Goal: Task Accomplishment & Management: Complete application form

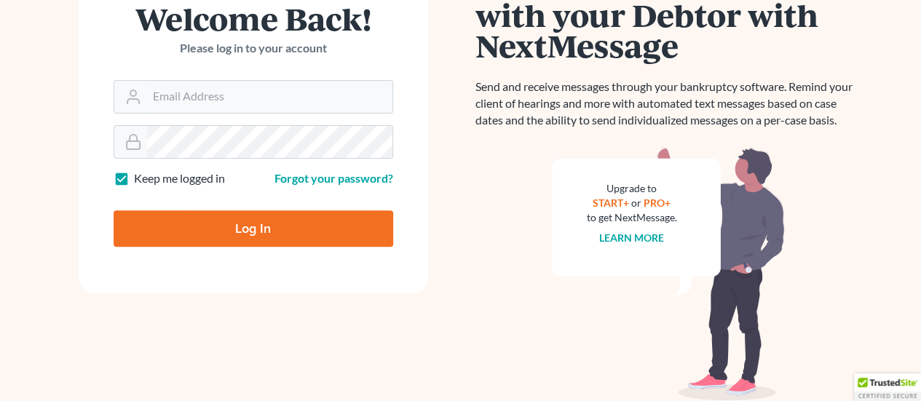
scroll to position [176, 0]
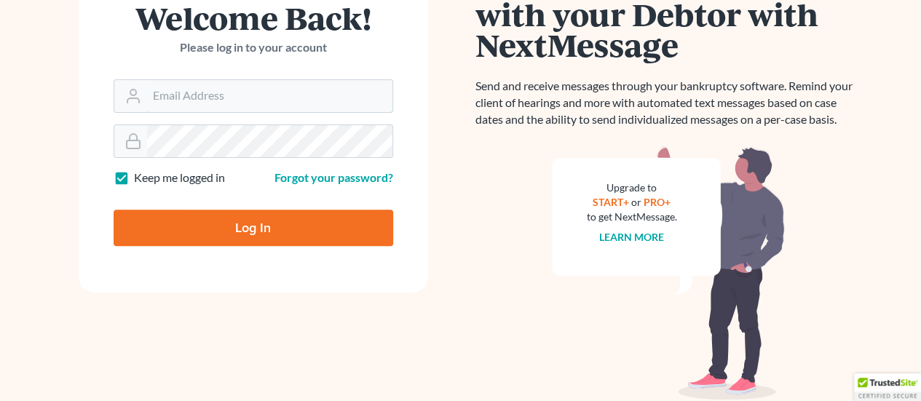
type input "[EMAIL_ADDRESS][DOMAIN_NAME]"
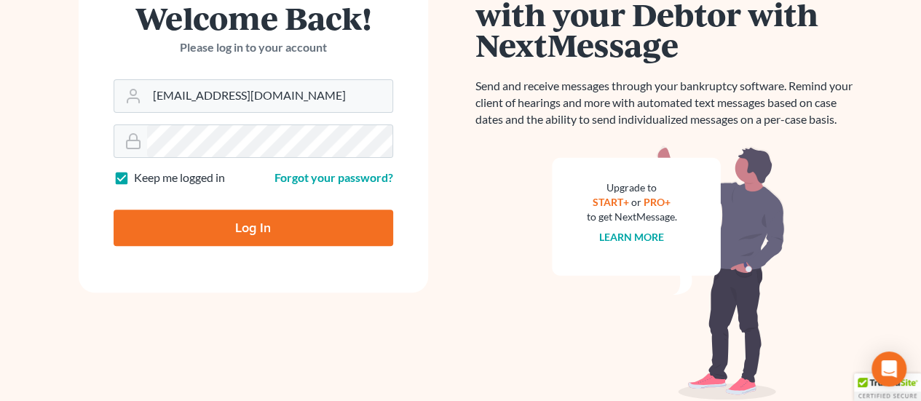
click at [221, 216] on input "Log In" at bounding box center [254, 228] width 280 height 36
type input "Thinking..."
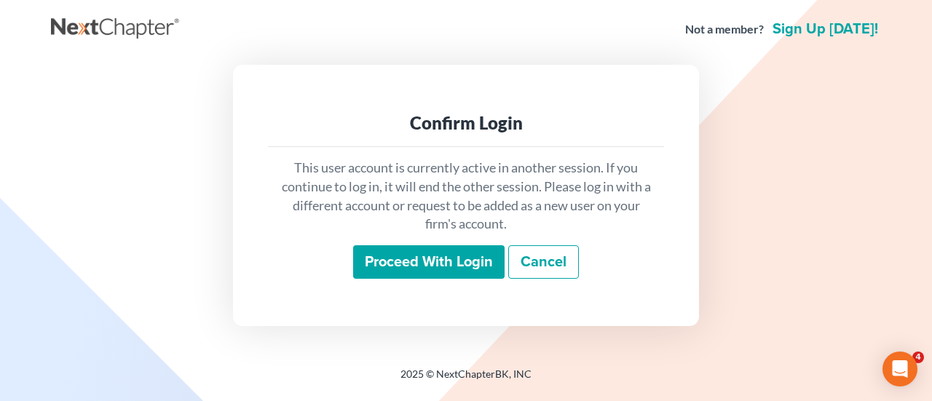
click at [458, 261] on input "Proceed with login" at bounding box center [428, 261] width 151 height 33
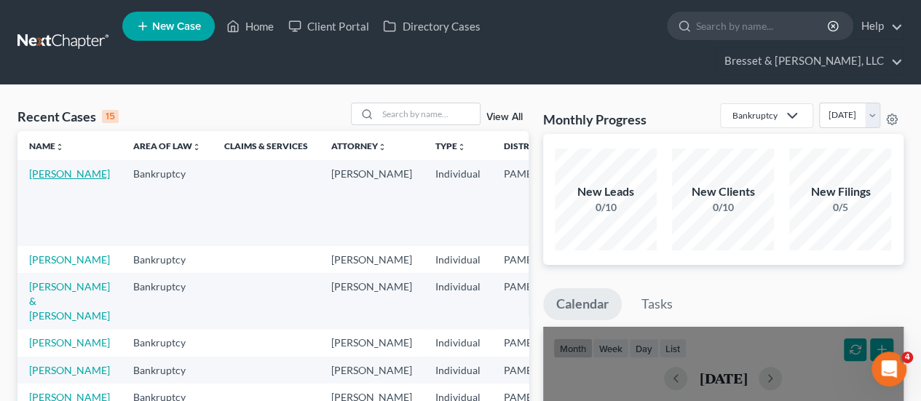
click at [51, 167] on link "[PERSON_NAME]" at bounding box center [69, 173] width 81 height 12
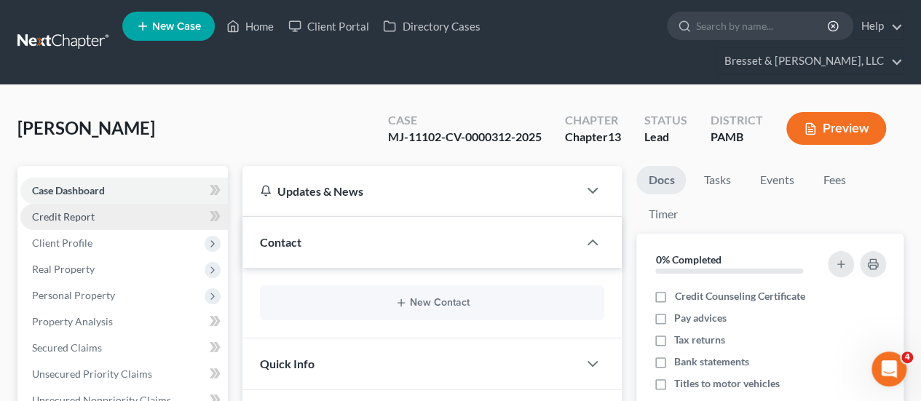
click at [64, 204] on link "Credit Report" at bounding box center [123, 217] width 207 height 26
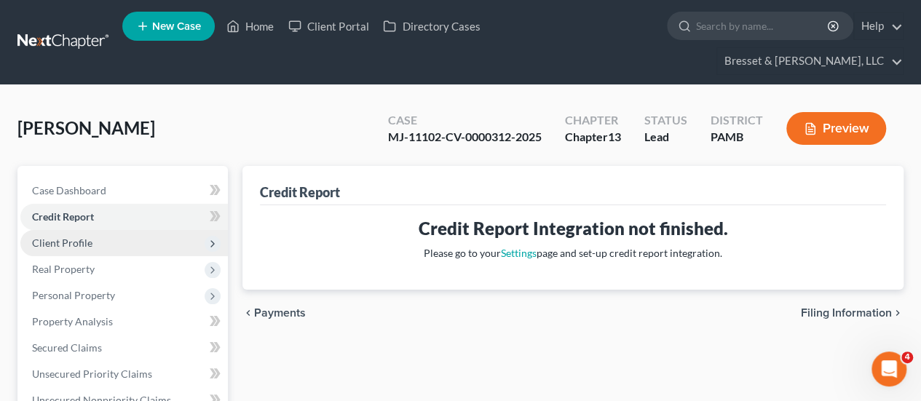
click at [67, 237] on span "Client Profile" at bounding box center [62, 243] width 60 height 12
click at [138, 230] on span "Client Profile" at bounding box center [123, 243] width 207 height 26
click at [83, 237] on span "Client Profile" at bounding box center [62, 243] width 60 height 12
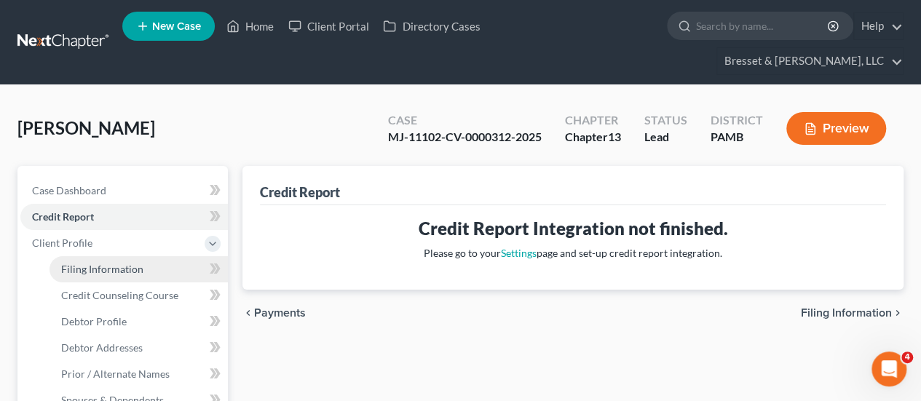
click at [131, 263] on span "Filing Information" at bounding box center [102, 269] width 82 height 12
select select "1"
select select "0"
select select "3"
select select "39"
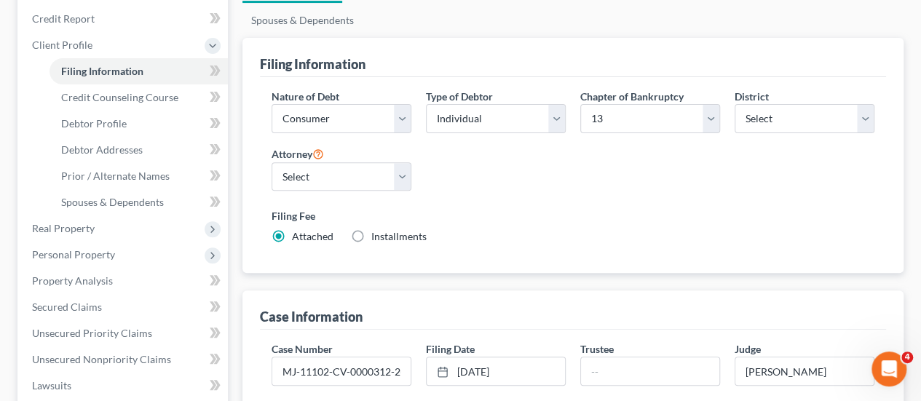
scroll to position [197, 0]
click at [108, 118] on span "Debtor Profile" at bounding box center [94, 124] width 66 height 12
select select "0"
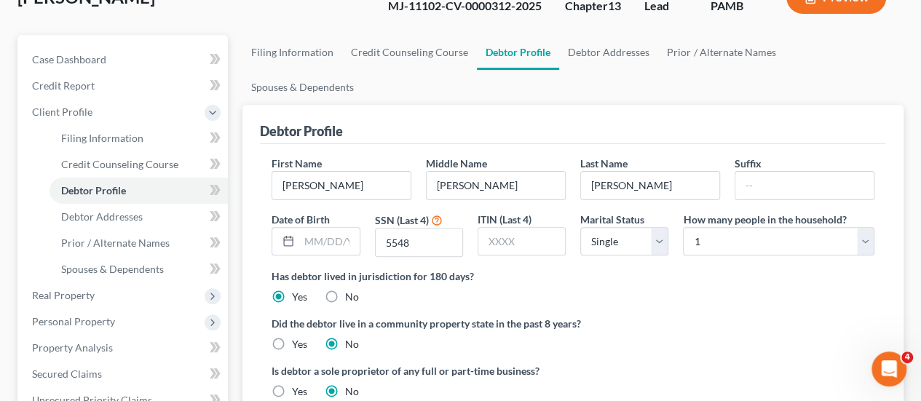
scroll to position [130, 0]
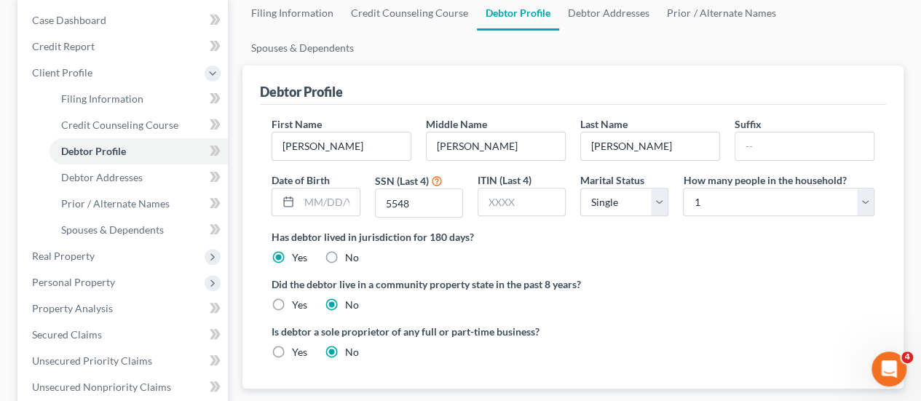
click at [667, 277] on label "Did the debtor live in a community property state in the past 8 years?" at bounding box center [573, 284] width 603 height 15
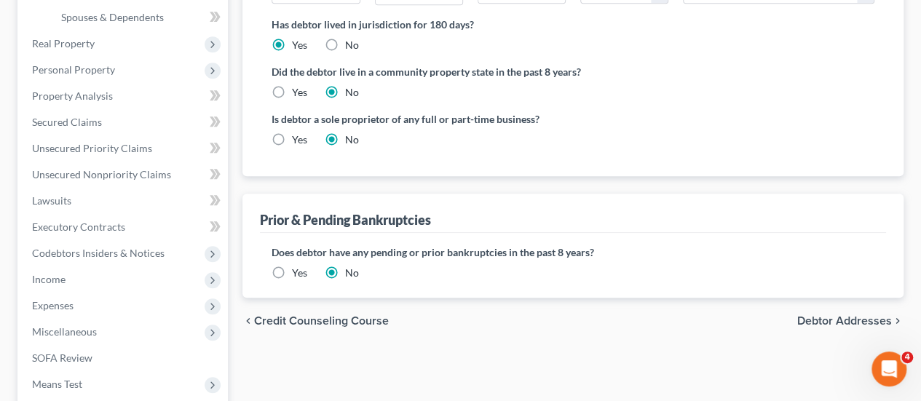
scroll to position [384, 0]
click at [814, 314] on span "Debtor Addresses" at bounding box center [844, 320] width 95 height 12
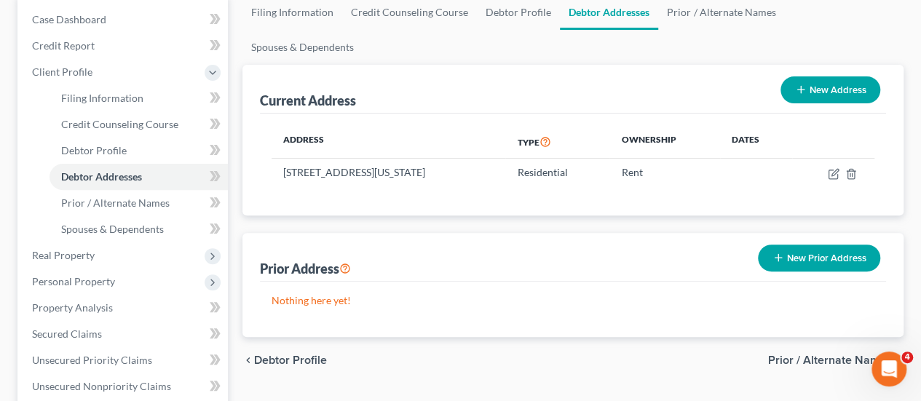
scroll to position [262, 0]
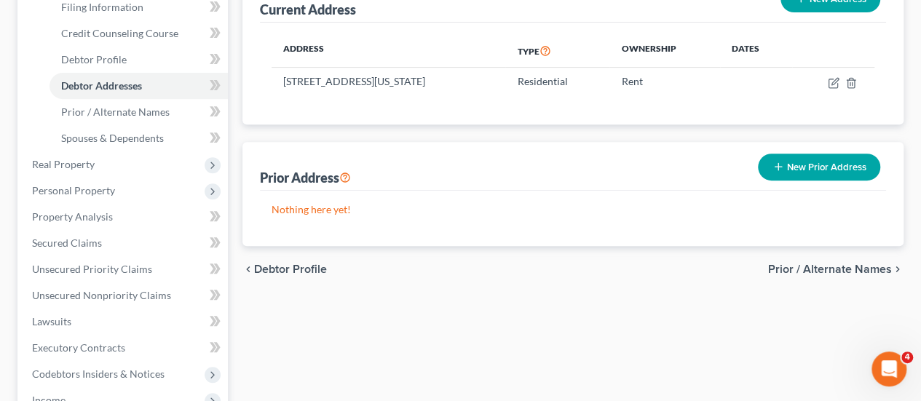
click at [799, 264] on span "Prior / Alternate Names" at bounding box center [830, 270] width 124 height 12
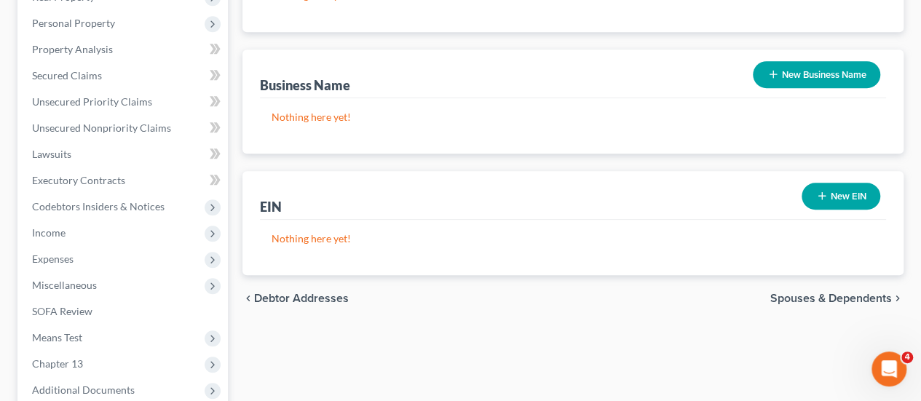
scroll to position [439, 0]
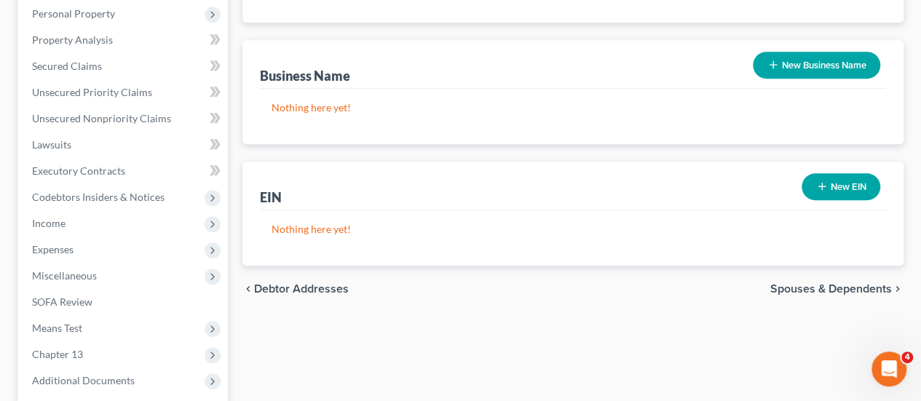
click at [833, 283] on span "Spouses & Dependents" at bounding box center [831, 289] width 122 height 12
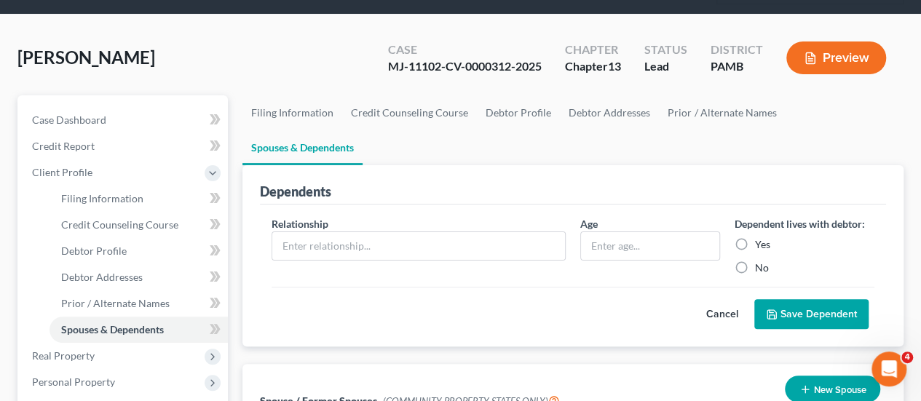
scroll to position [69, 0]
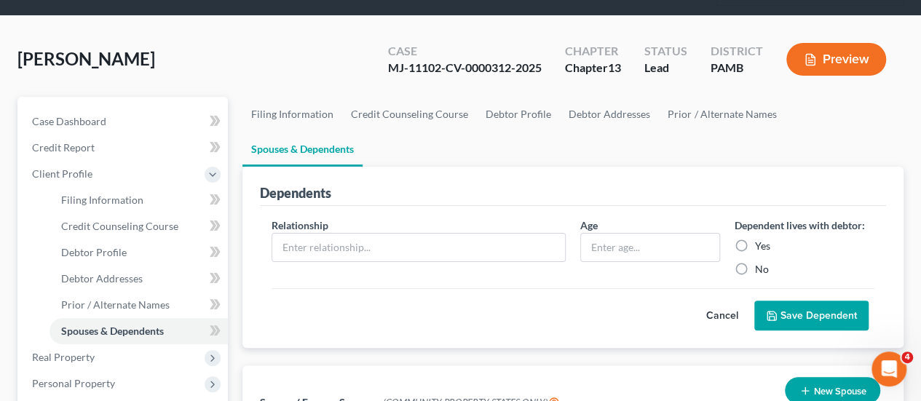
click at [713, 301] on button "Cancel" at bounding box center [722, 315] width 64 height 29
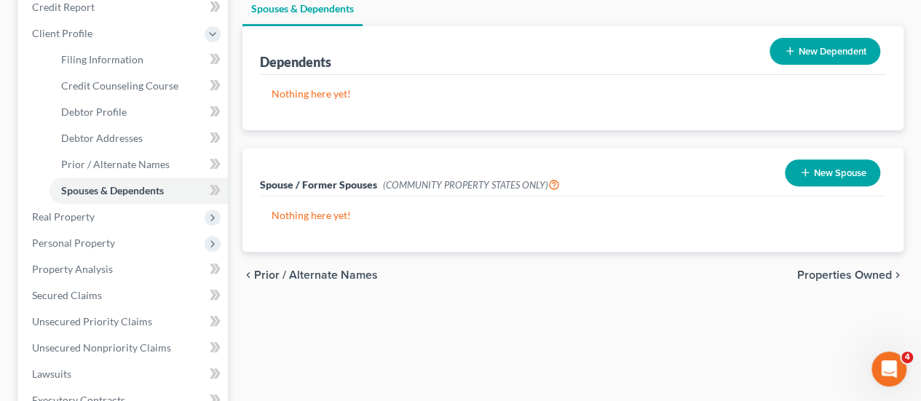
scroll to position [210, 0]
click at [863, 269] on span "Properties Owned" at bounding box center [844, 275] width 95 height 12
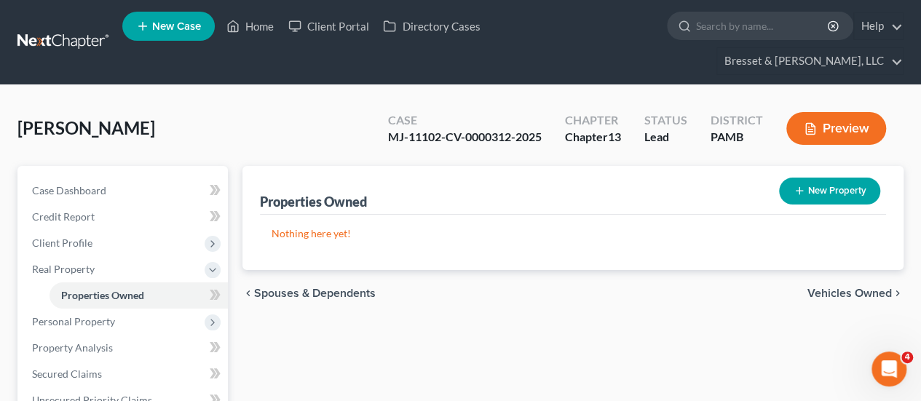
click at [833, 270] on div "chevron_left Spouses & Dependents Vehicles Owned chevron_right" at bounding box center [572, 293] width 661 height 47
click at [846, 288] on span "Vehicles Owned" at bounding box center [849, 294] width 84 height 12
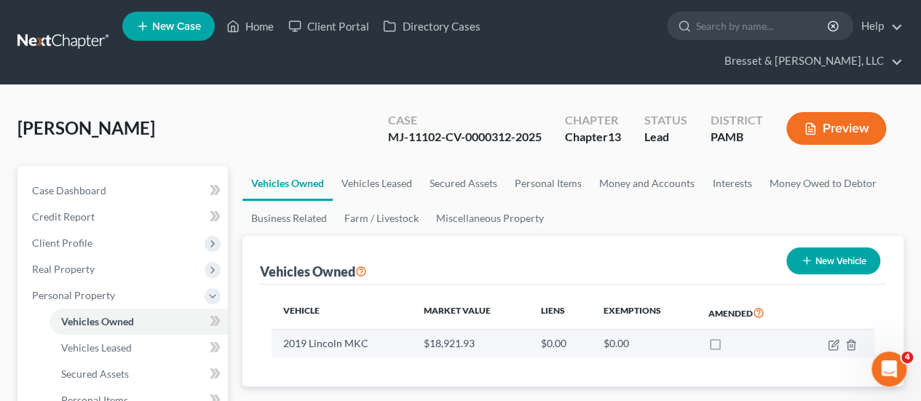
click at [673, 330] on td "$0.00" at bounding box center [644, 344] width 105 height 28
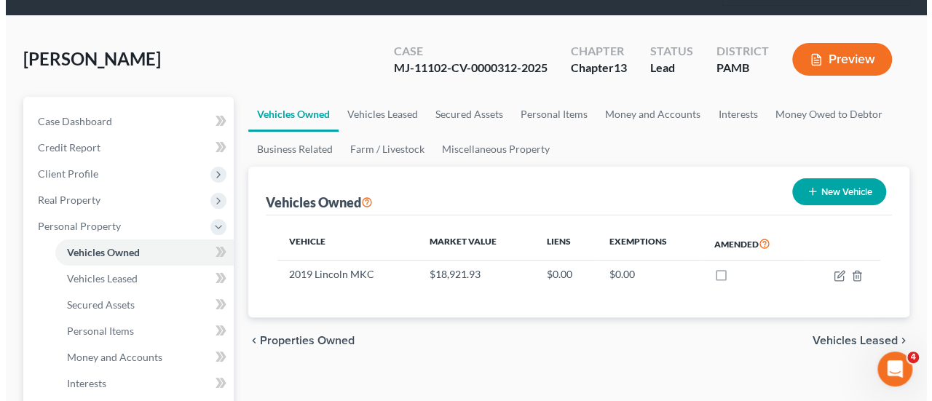
scroll to position [68, 0]
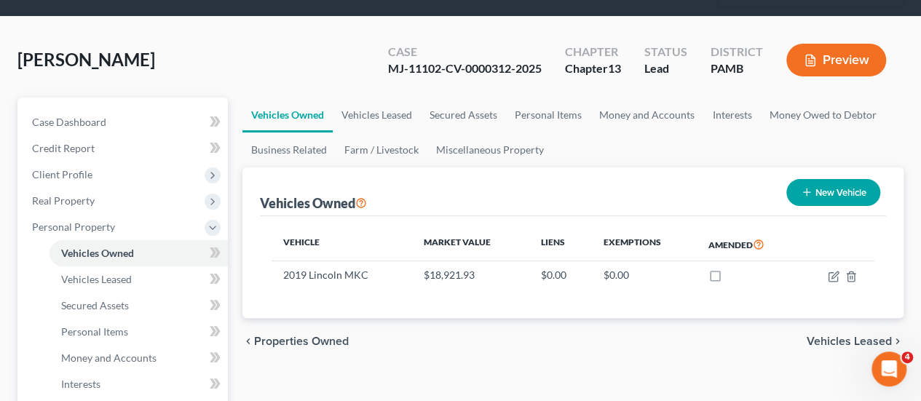
click at [435, 331] on div "chevron_left Properties Owned Vehicles Leased chevron_right" at bounding box center [572, 341] width 661 height 47
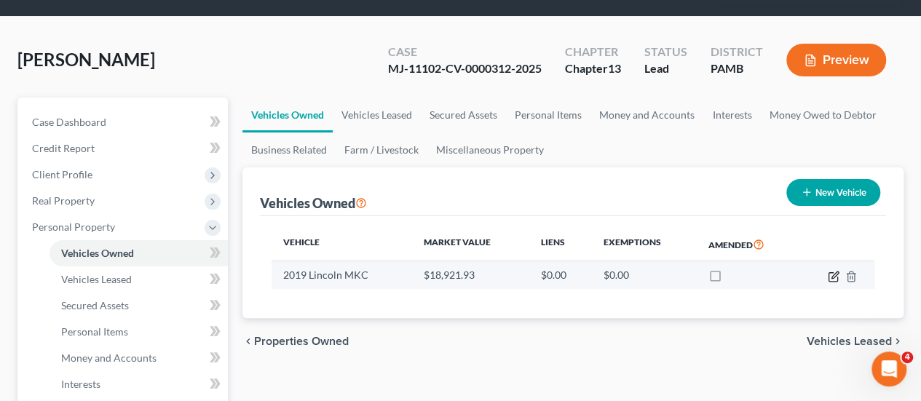
click at [828, 271] on icon "button" at bounding box center [834, 277] width 12 height 12
select select "0"
select select "7"
select select "0"
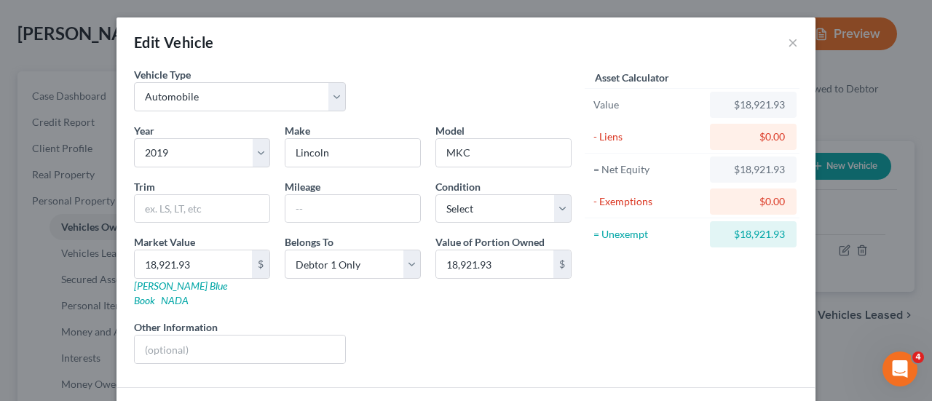
scroll to position [88, 0]
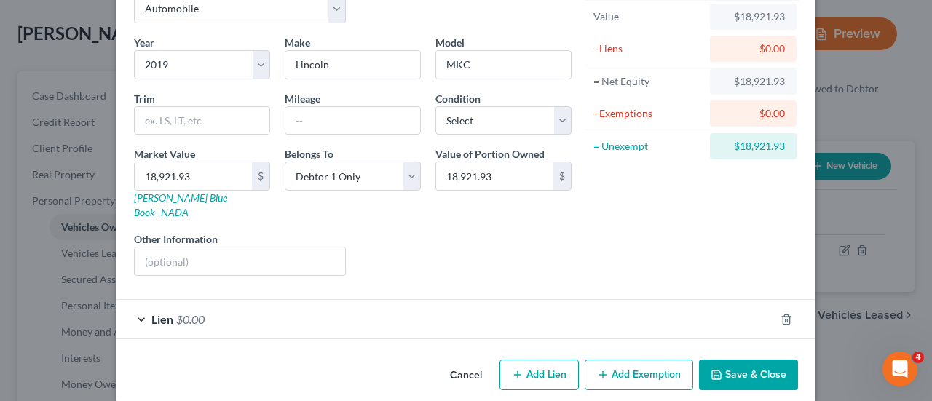
click at [138, 300] on div "Lien $0.00" at bounding box center [445, 319] width 658 height 39
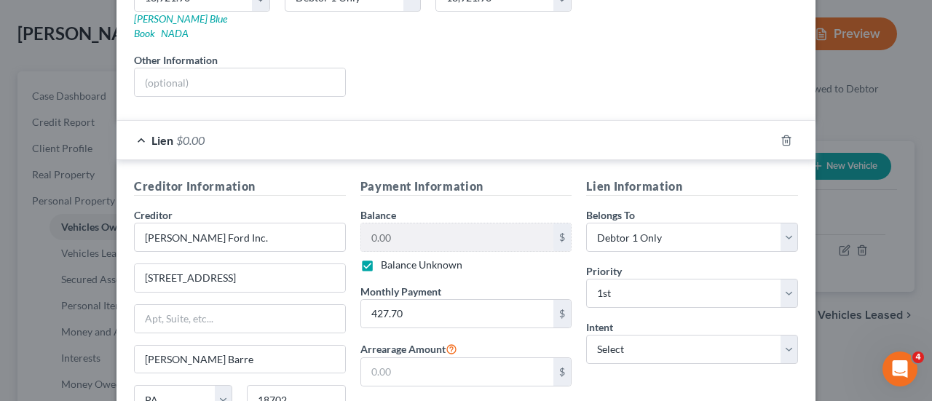
scroll to position [267, 0]
click at [244, 223] on input "[PERSON_NAME] Ford Inc." at bounding box center [240, 237] width 212 height 29
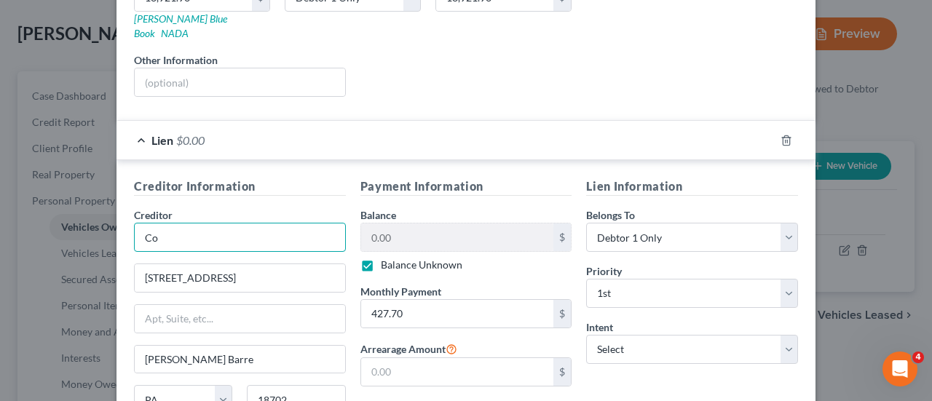
type input "C"
type input "First Federal Credit Union"
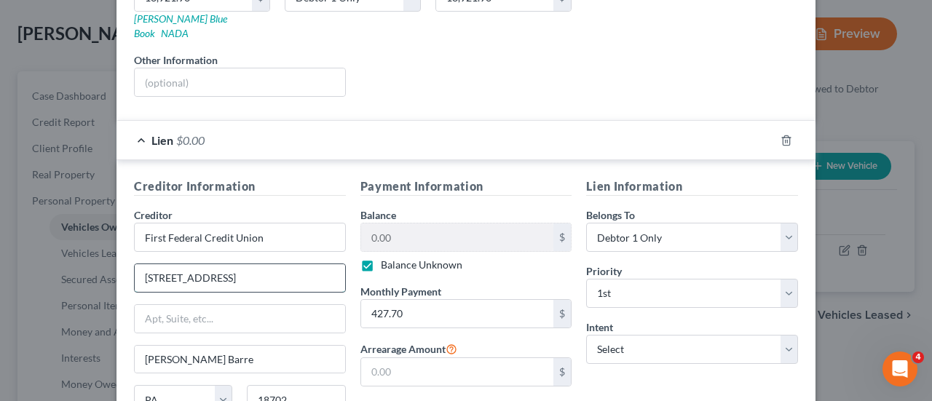
click at [242, 264] on input "[STREET_ADDRESS]" at bounding box center [240, 278] width 210 height 28
type input "5"
type input "[STREET_ADDRESS][PERSON_NAME] Dr. E."
click at [213, 346] on input "[PERSON_NAME] Barre" at bounding box center [240, 360] width 210 height 28
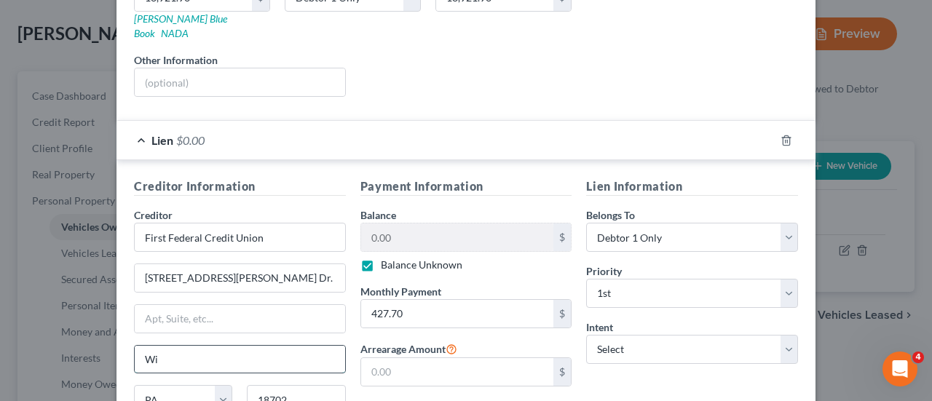
type input "W"
type input "Lehighton"
click at [299, 385] on input "18702" at bounding box center [296, 399] width 98 height 29
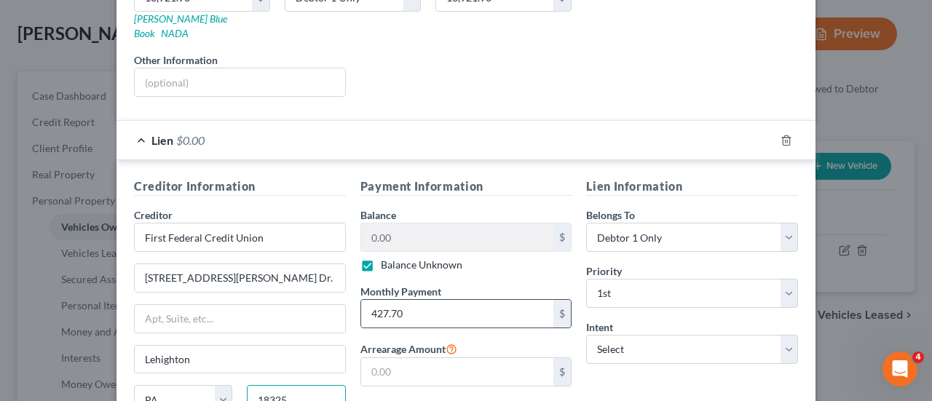
type input "18325"
click at [561, 300] on div "$" at bounding box center [561, 314] width 17 height 28
type input "Canadensis"
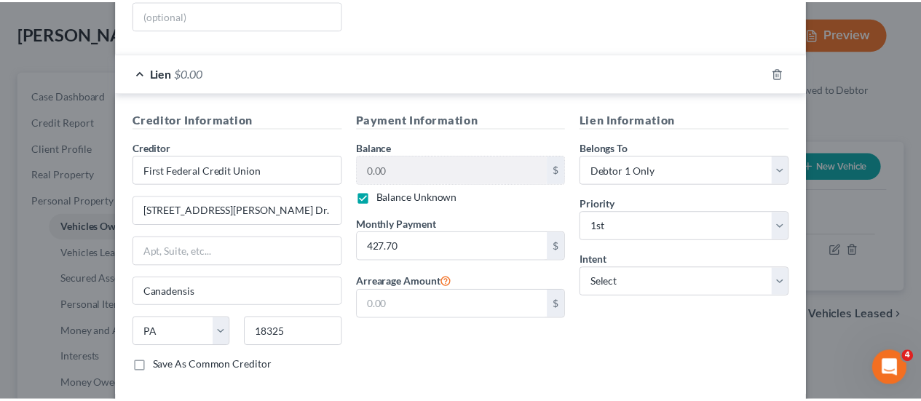
scroll to position [389, 0]
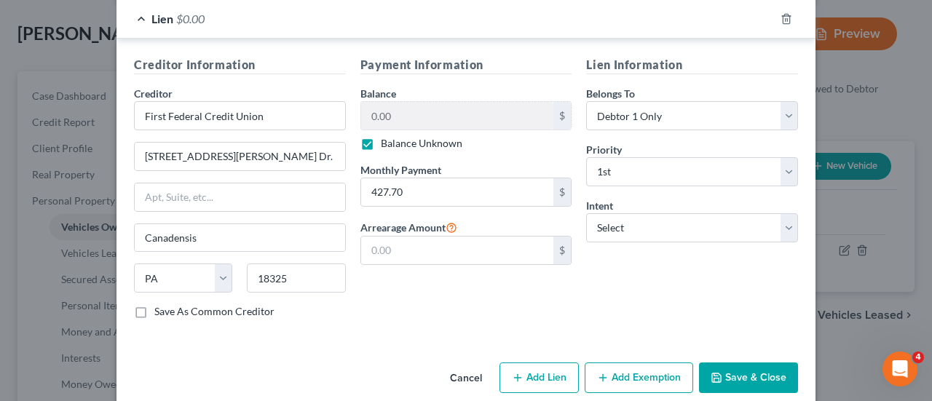
click at [721, 363] on button "Save & Close" at bounding box center [748, 378] width 99 height 31
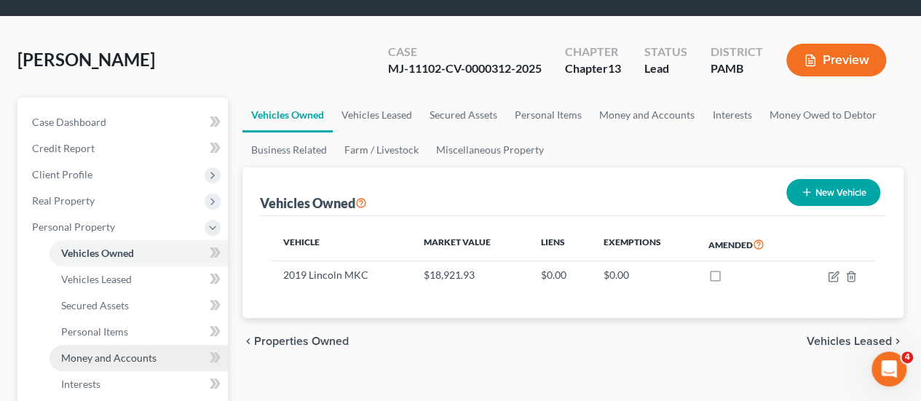
click at [127, 352] on span "Money and Accounts" at bounding box center [108, 358] width 95 height 12
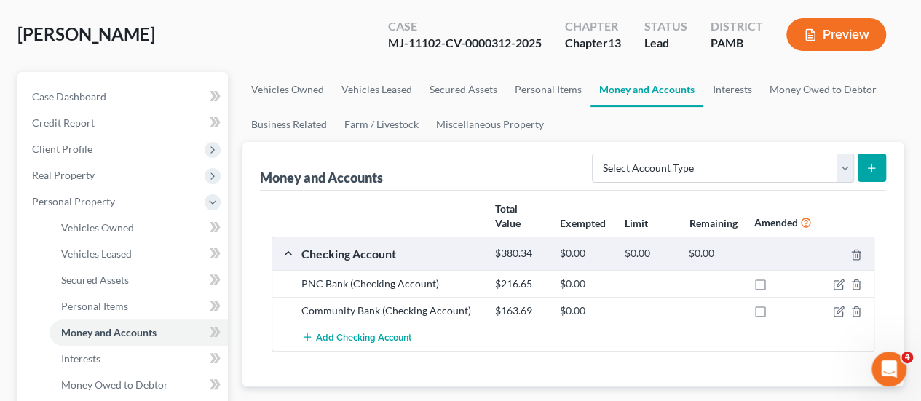
scroll to position [93, 0]
click at [821, 73] on link "Money Owed to Debtor" at bounding box center [822, 90] width 124 height 35
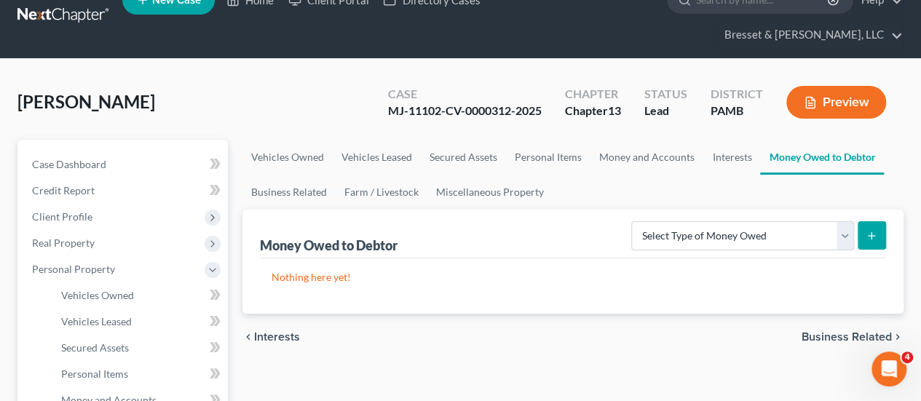
scroll to position [28, 0]
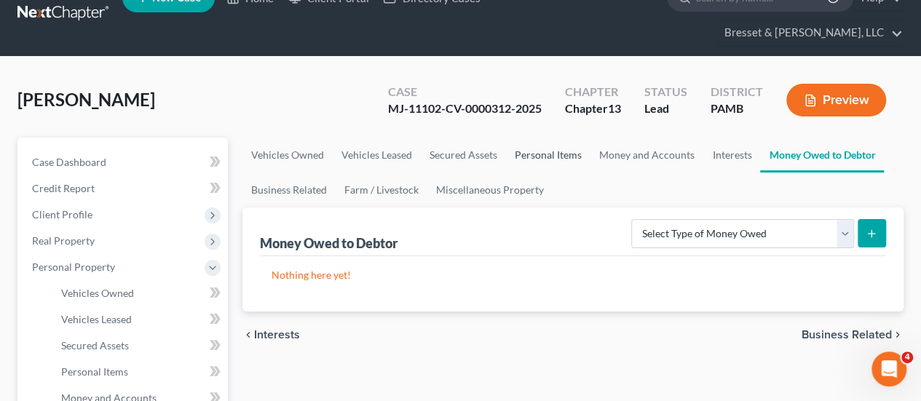
click at [537, 138] on link "Personal Items" at bounding box center [548, 155] width 84 height 35
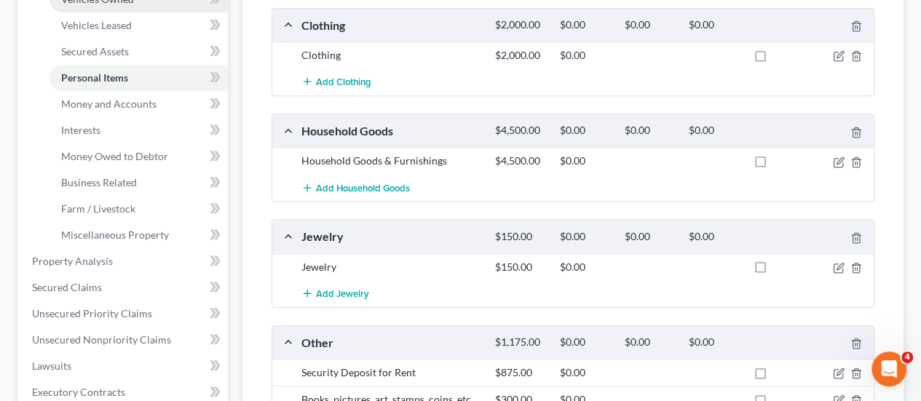
scroll to position [323, 0]
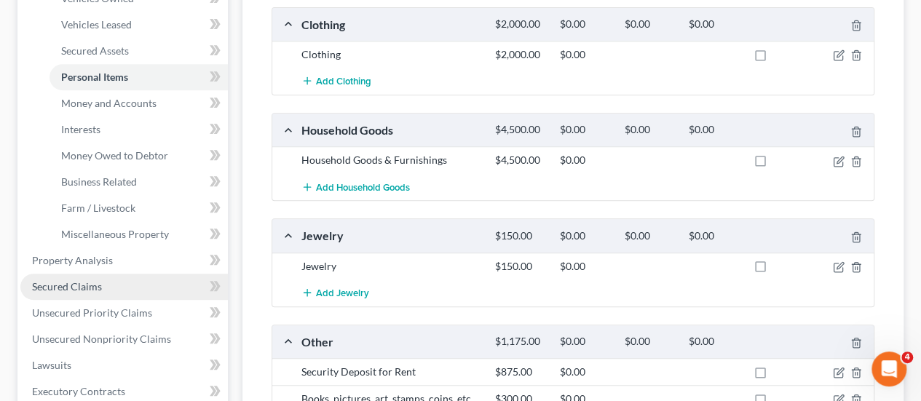
click at [102, 274] on link "Secured Claims" at bounding box center [123, 287] width 207 height 26
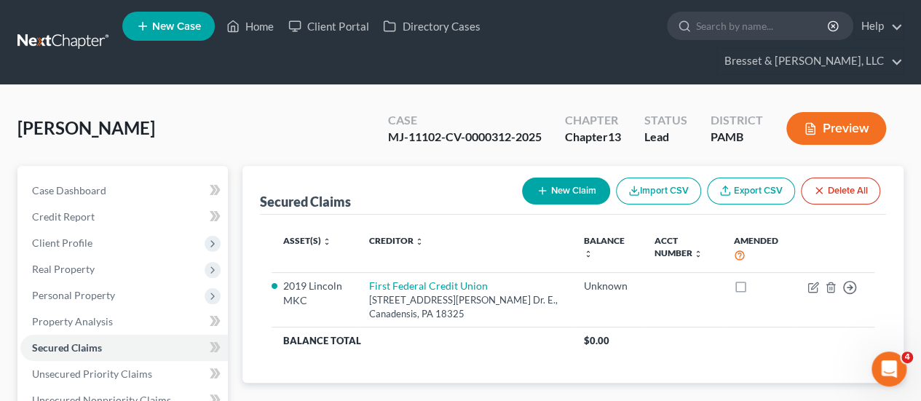
click at [539, 185] on icon "button" at bounding box center [543, 191] width 12 height 12
select select "0"
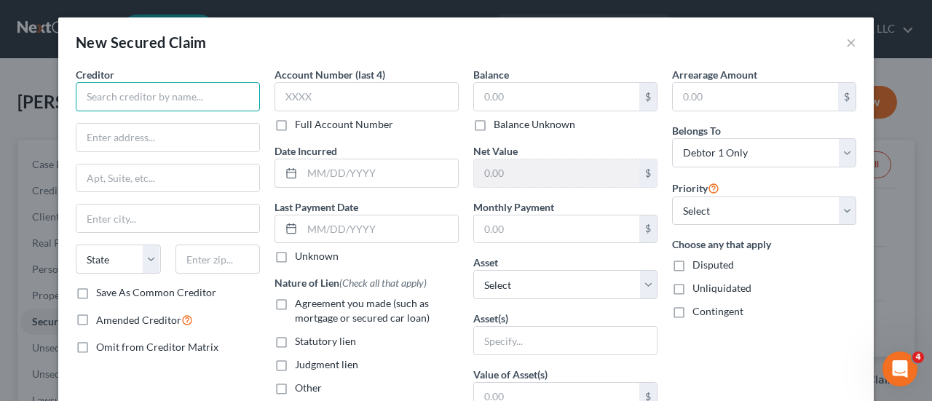
click at [221, 92] on input "text" at bounding box center [168, 96] width 184 height 29
type input "Mariner Finance"
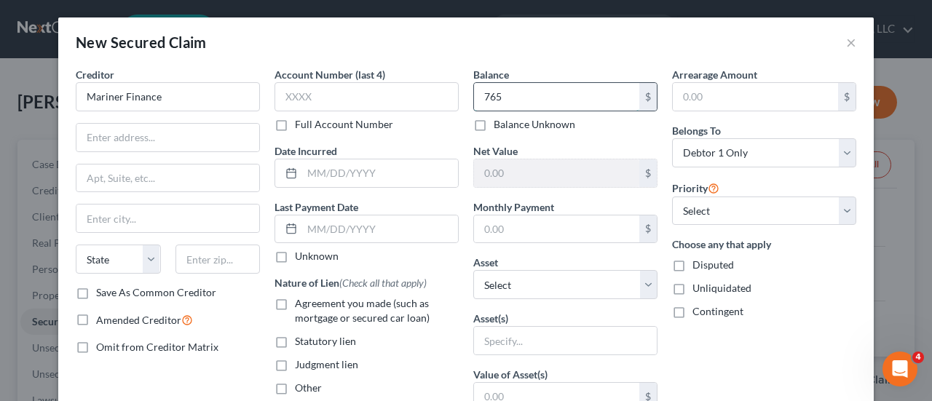
click at [539, 101] on input "765" at bounding box center [556, 97] width 165 height 28
type input "7"
click at [151, 136] on input "text" at bounding box center [167, 138] width 183 height 28
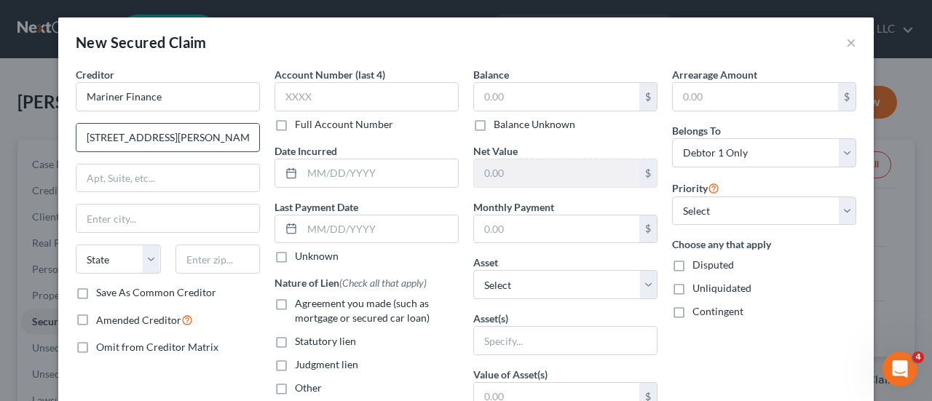
type input "[STREET_ADDRESS][PERSON_NAME]"
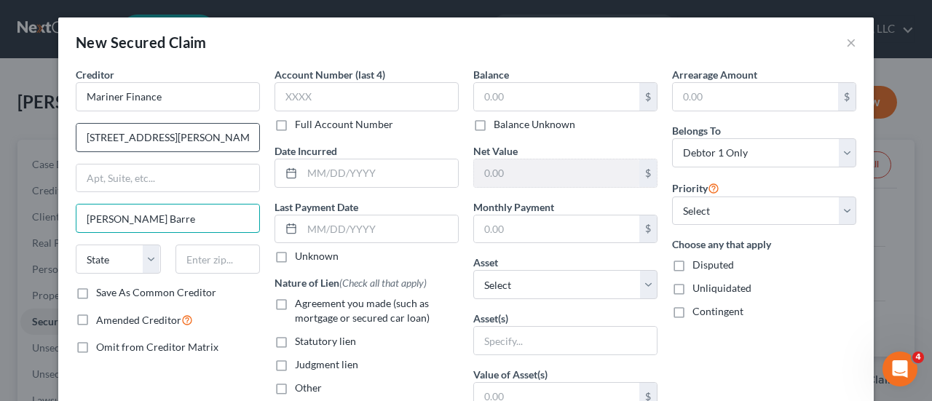
type input "[PERSON_NAME] Barre"
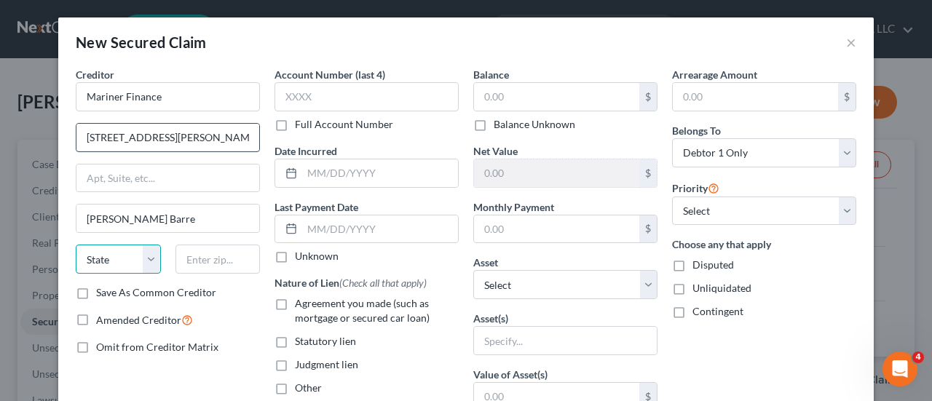
select select "39"
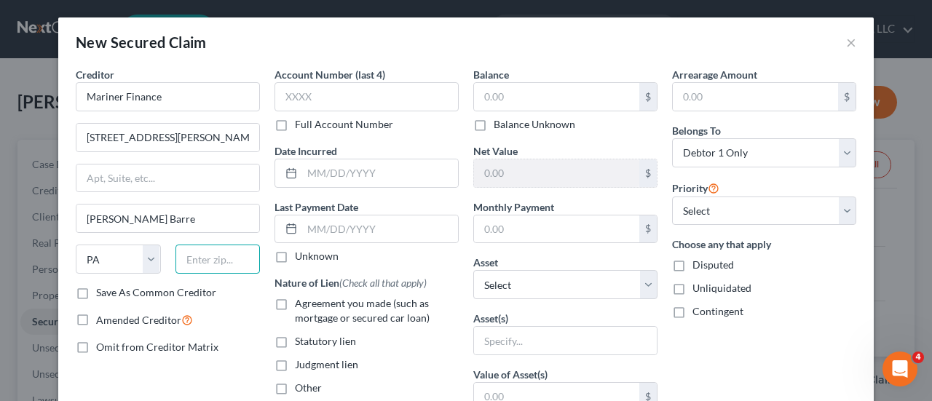
click at [214, 259] on input "text" at bounding box center [217, 259] width 85 height 29
type input "2"
type input "18702"
click at [329, 102] on input "text" at bounding box center [366, 96] width 184 height 29
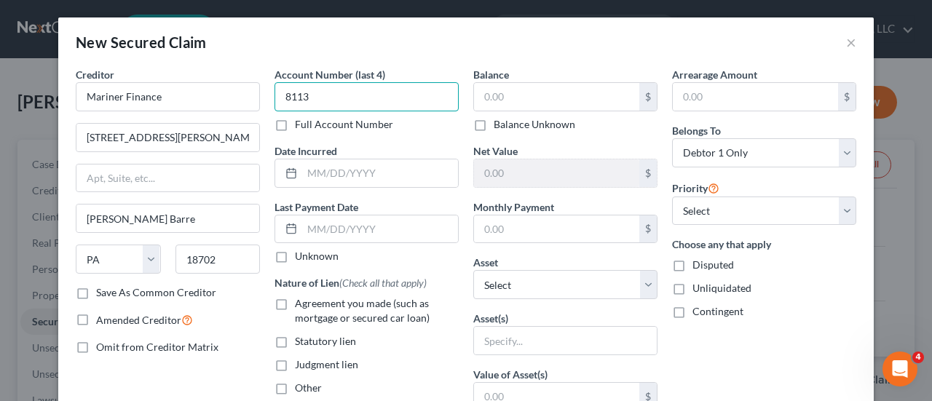
click at [292, 95] on input "8113" at bounding box center [366, 96] width 184 height 29
type input "8113"
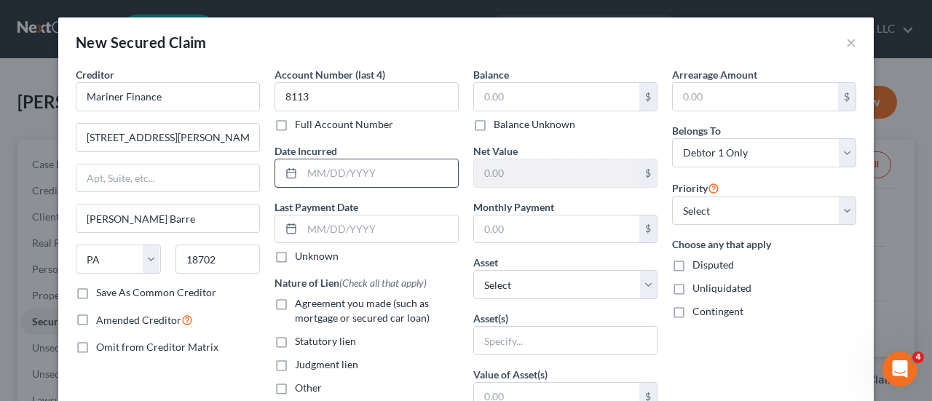
click at [370, 170] on input "text" at bounding box center [380, 173] width 156 height 28
type input "[DATE]"
click at [384, 234] on input "text" at bounding box center [380, 229] width 156 height 28
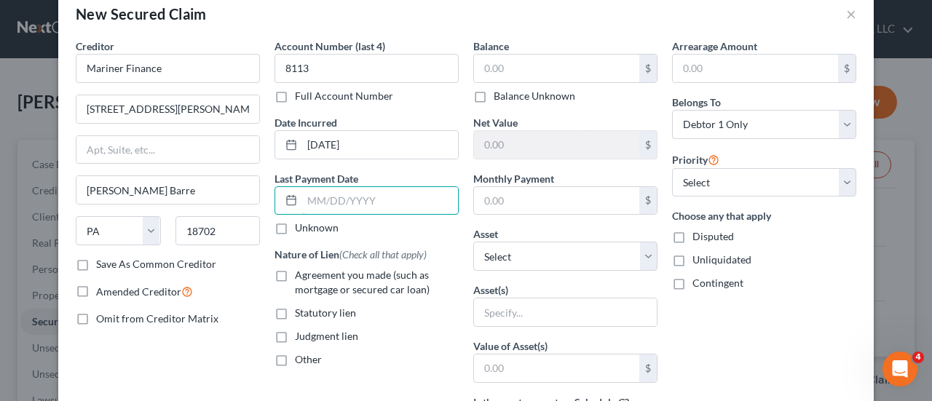
scroll to position [28, 0]
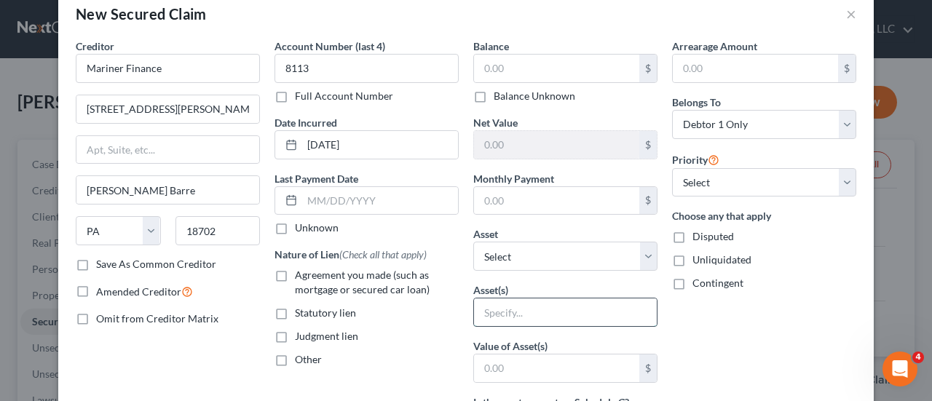
click at [514, 322] on input "text" at bounding box center [565, 312] width 183 height 28
click at [520, 136] on input "text" at bounding box center [556, 145] width 165 height 28
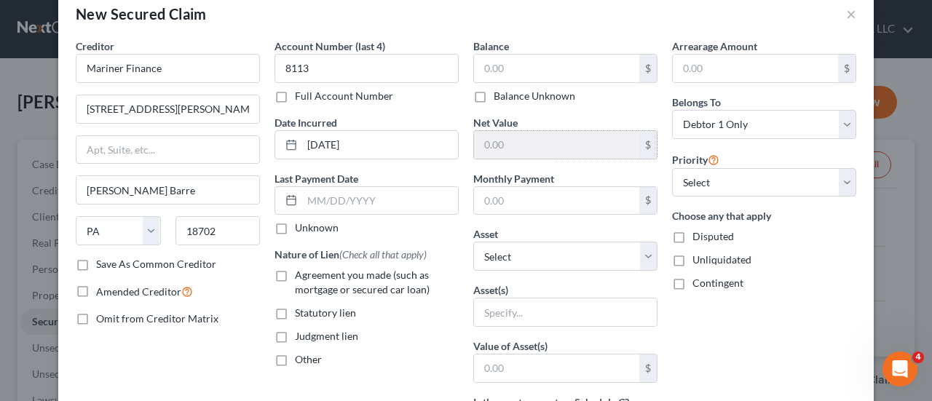
click at [644, 143] on div "$" at bounding box center [647, 145] width 17 height 28
click at [537, 72] on input "text" at bounding box center [556, 69] width 165 height 28
click at [506, 149] on input "text" at bounding box center [556, 145] width 165 height 28
click at [791, 73] on input "text" at bounding box center [755, 69] width 165 height 28
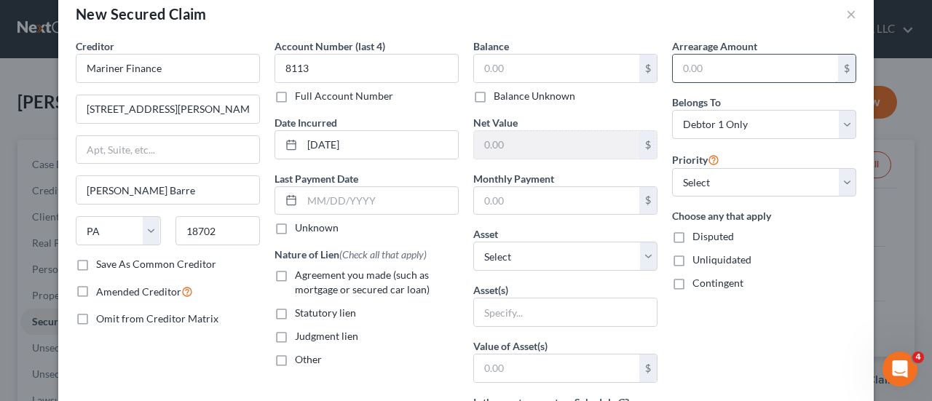
click at [791, 73] on input "text" at bounding box center [755, 69] width 165 height 28
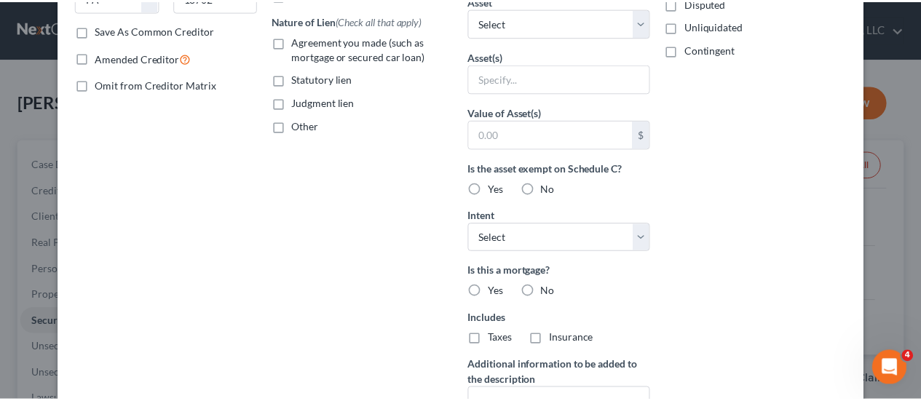
scroll to position [403, 0]
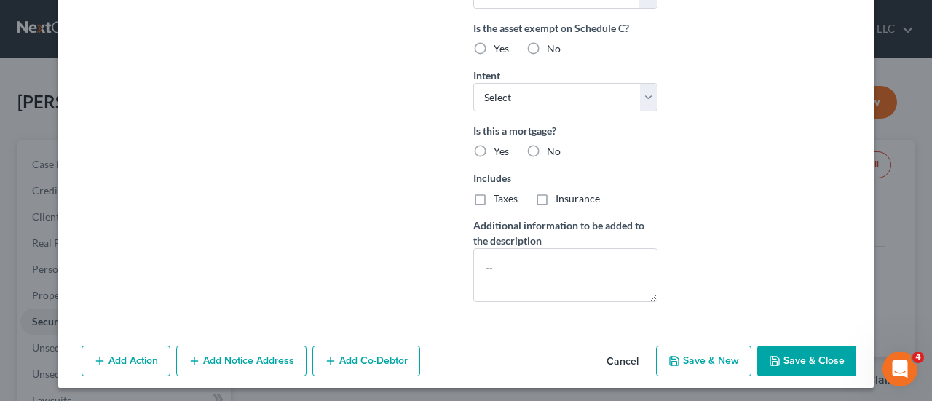
click at [617, 349] on button "Cancel" at bounding box center [622, 361] width 55 height 29
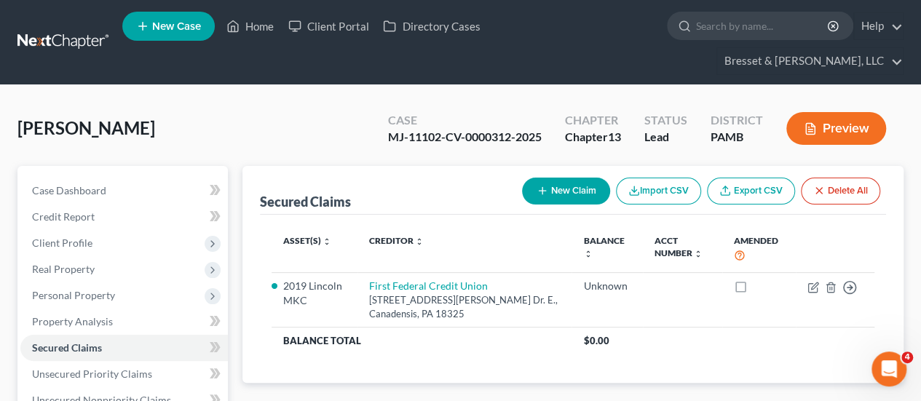
click at [785, 400] on span "Unsecured Priority Claims" at bounding box center [823, 406] width 137 height 12
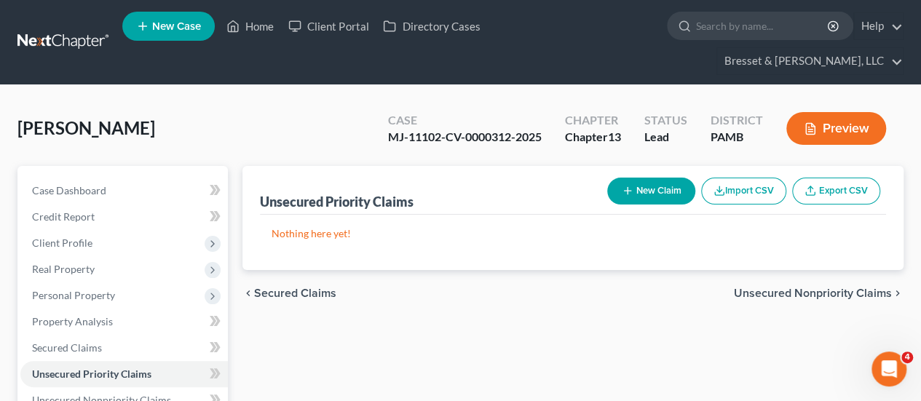
click at [830, 288] on span "Unsecured Nonpriority Claims" at bounding box center [813, 294] width 158 height 12
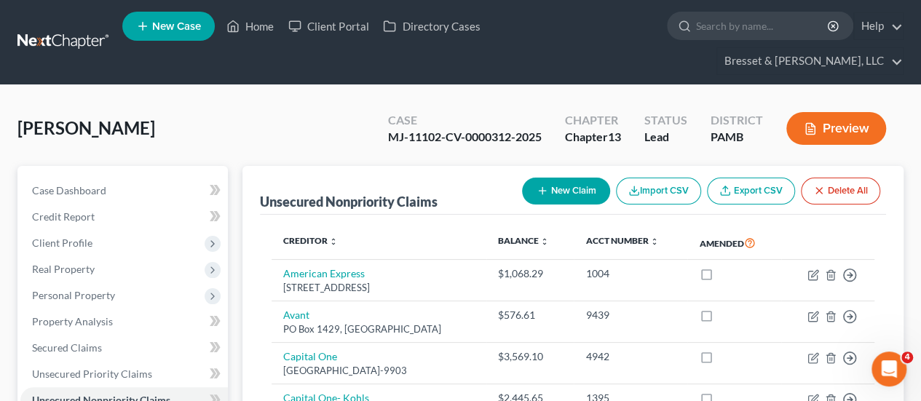
click at [568, 178] on button "New Claim" at bounding box center [566, 191] width 88 height 27
select select "0"
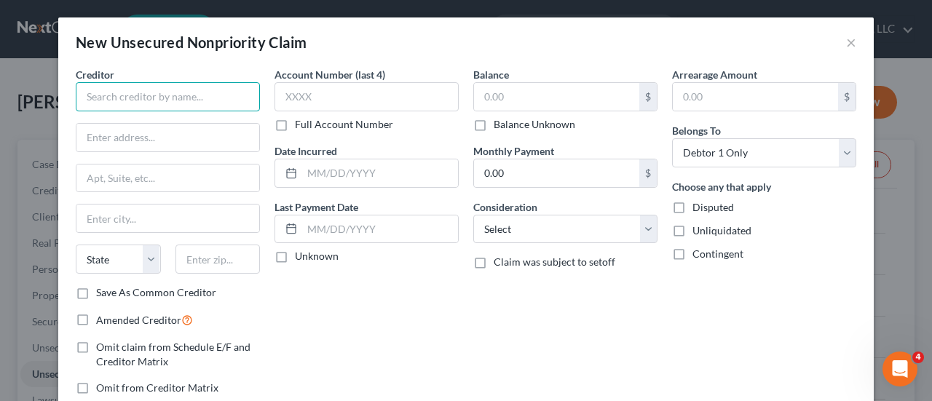
click at [167, 95] on input "text" at bounding box center [168, 96] width 184 height 29
type input "Mariner Finance"
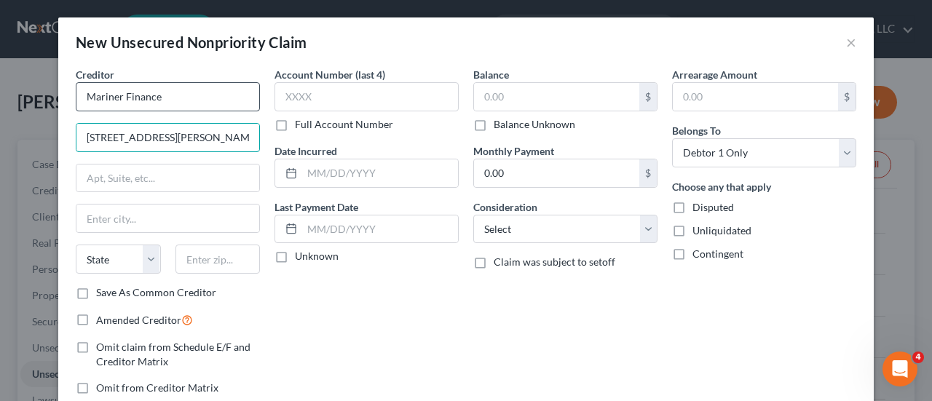
type input "[STREET_ADDRESS][PERSON_NAME]"
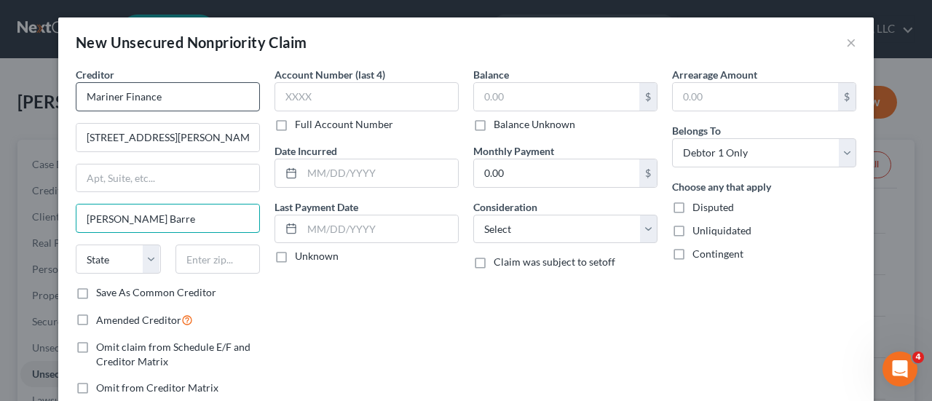
type input "[PERSON_NAME] Barre"
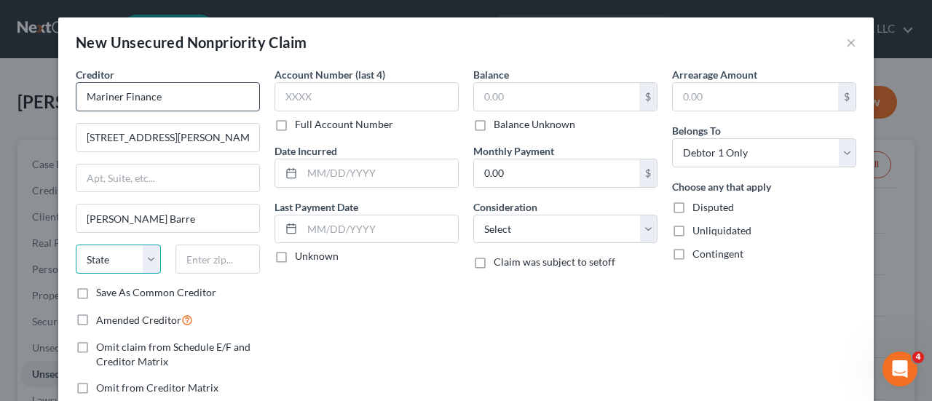
select select "39"
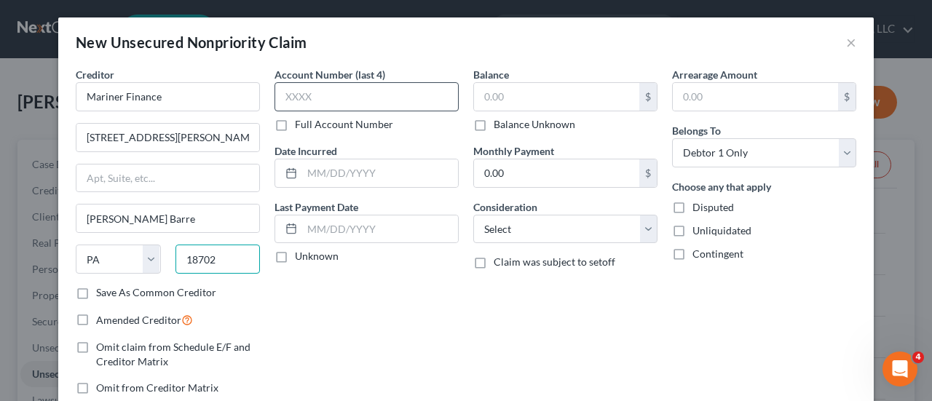
type input "18702"
click at [354, 95] on input "text" at bounding box center [366, 96] width 184 height 29
type input "8113"
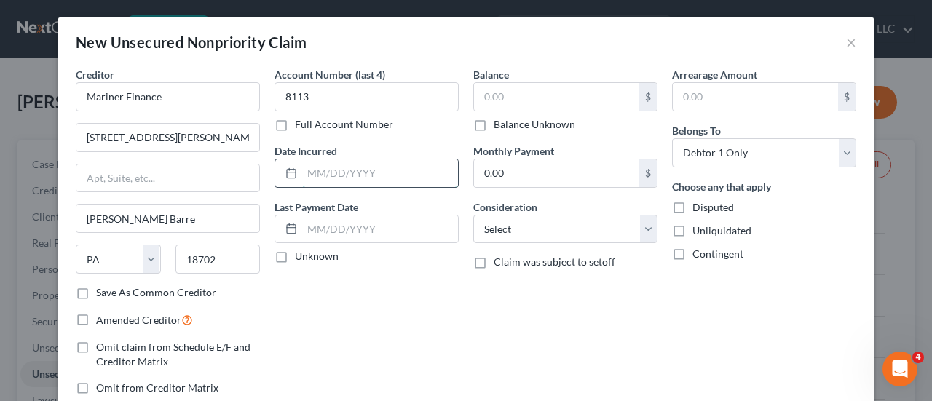
click at [365, 169] on input "text" at bounding box center [380, 173] width 156 height 28
type input "[DATE]"
click at [494, 124] on label "Balance Unknown" at bounding box center [535, 124] width 82 height 15
click at [499, 124] on input "Balance Unknown" at bounding box center [503, 121] width 9 height 9
checkbox input "true"
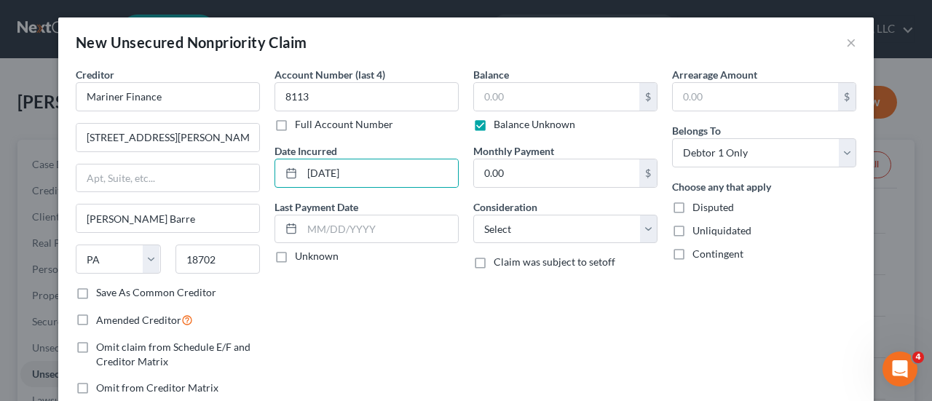
type input "0.00"
click at [509, 301] on div "Balance 0.00 $ Balance Unknown Balance Undetermined 0.00 $ Balance Unknown Mont…" at bounding box center [565, 237] width 199 height 340
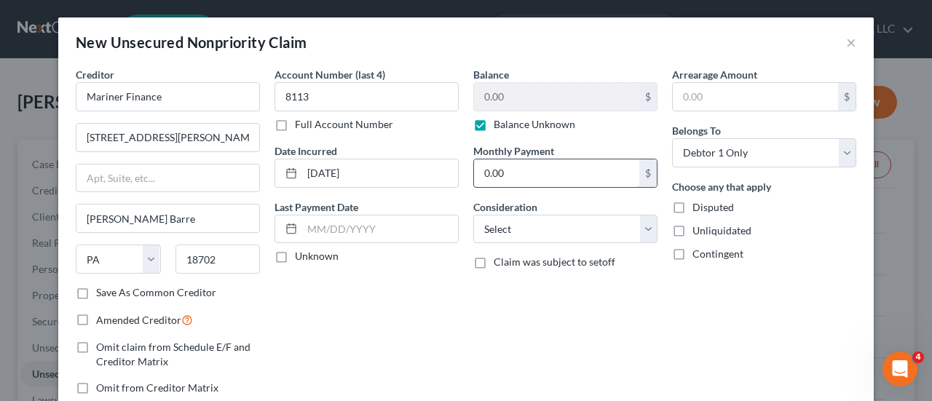
click at [512, 174] on input "0.00" at bounding box center [556, 173] width 165 height 28
type input "227.10"
click at [405, 334] on div "Account Number (last 4) 8113 Full Account Number Date Incurred [DATE] Last Paym…" at bounding box center [366, 237] width 199 height 340
click at [494, 122] on label "Balance Unknown" at bounding box center [535, 124] width 82 height 15
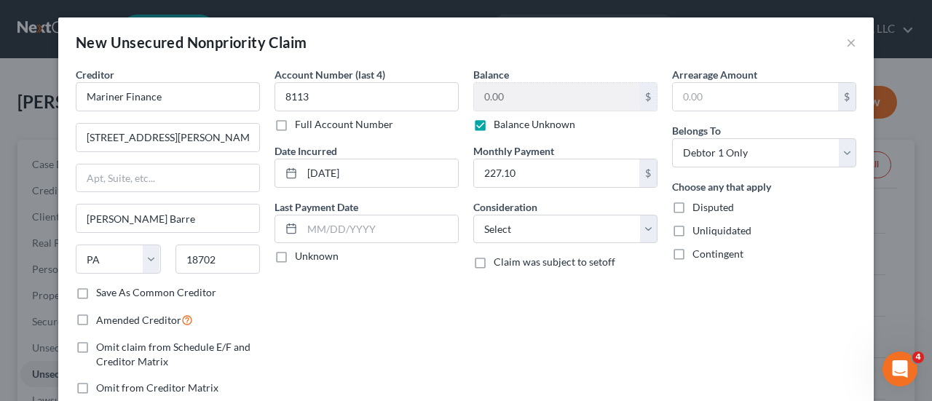
click at [499, 122] on input "Balance Unknown" at bounding box center [503, 121] width 9 height 9
checkbox input "false"
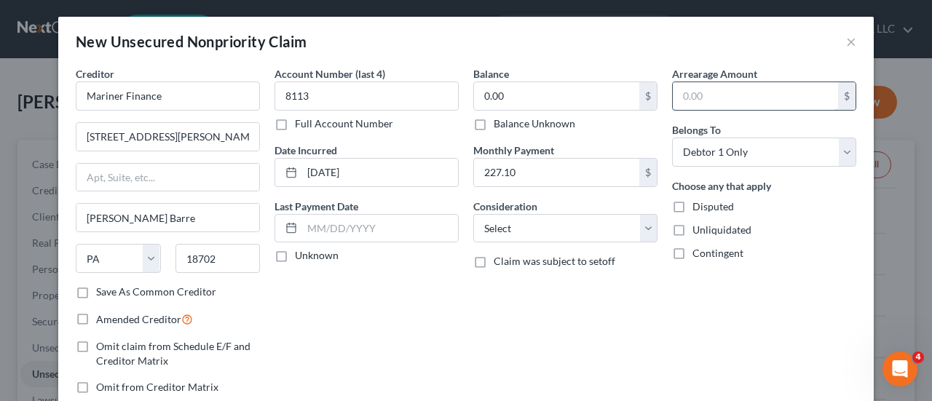
click at [719, 85] on input "text" at bounding box center [755, 96] width 165 height 28
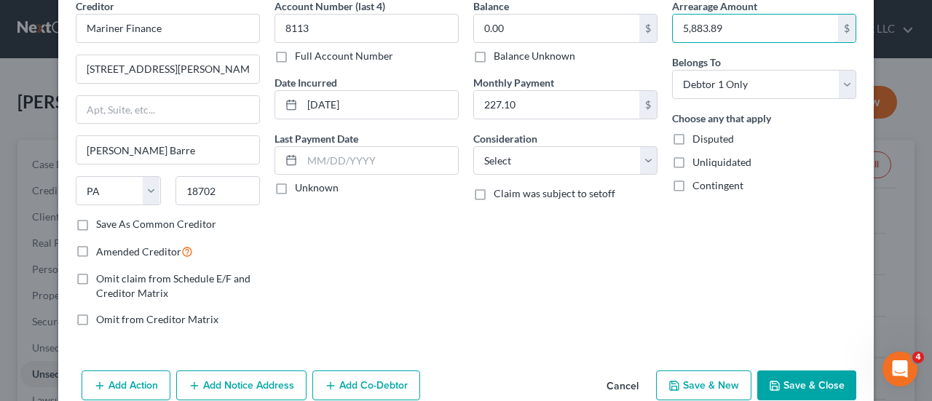
scroll to position [95, 0]
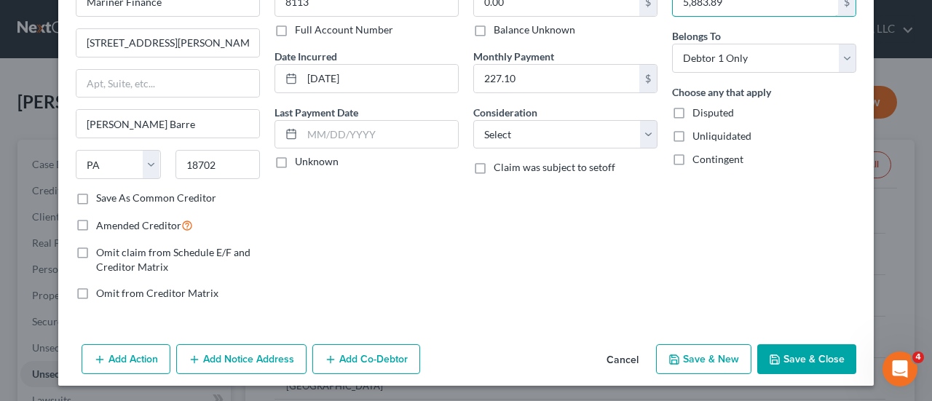
type input "5,883.89"
click at [494, 28] on label "Balance Unknown" at bounding box center [535, 30] width 82 height 15
click at [499, 28] on input "Balance Unknown" at bounding box center [503, 27] width 9 height 9
checkbox input "true"
click at [795, 355] on button "Save & Close" at bounding box center [806, 359] width 99 height 31
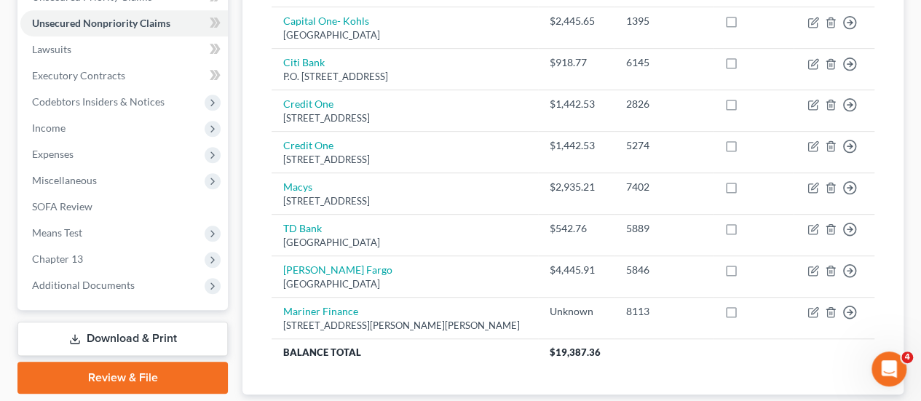
scroll to position [443, 0]
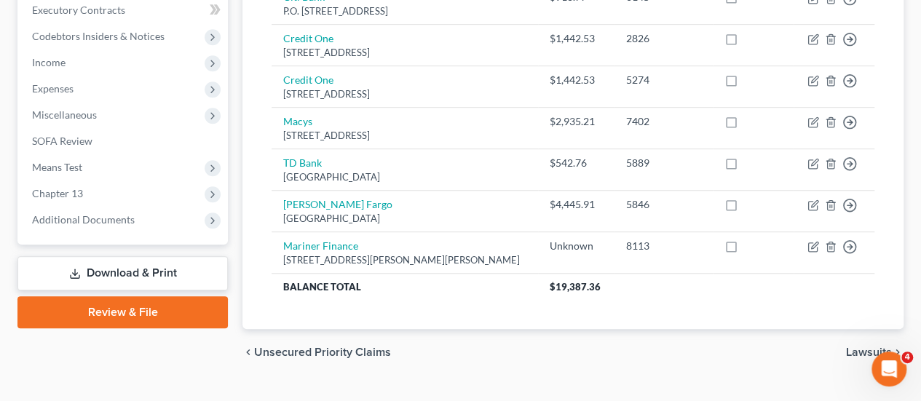
click at [878, 347] on span "Lawsuits" at bounding box center [869, 353] width 46 height 12
